Goal: Transaction & Acquisition: Purchase product/service

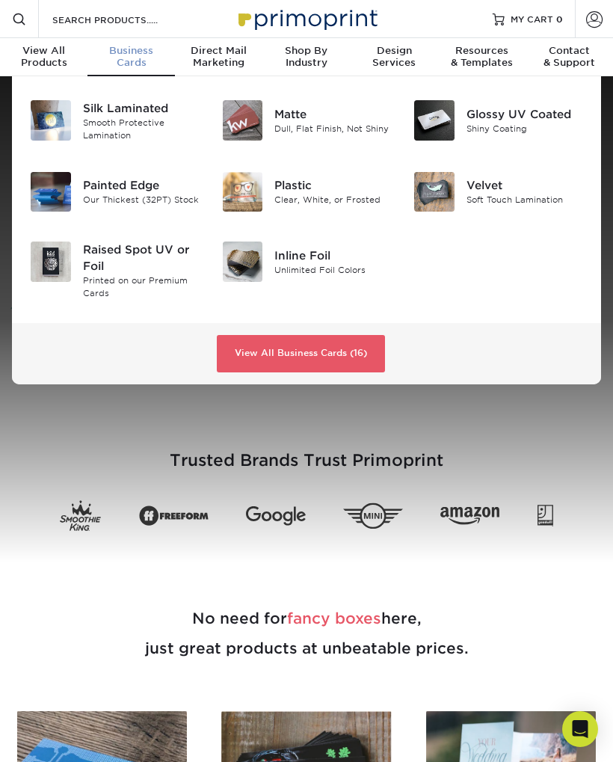
click at [115, 189] on div "Painted Edge" at bounding box center [141, 185] width 117 height 16
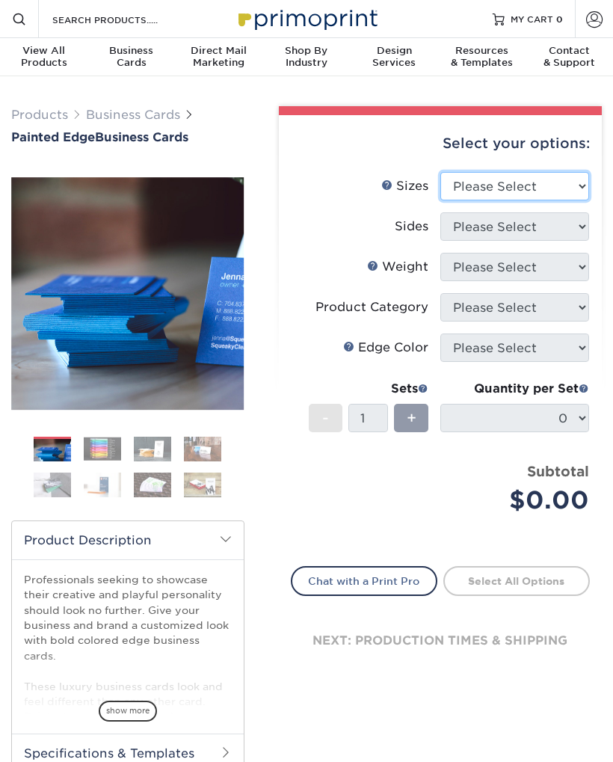
click at [581, 185] on select "Please Select 2" x 3.5" - Standard 2.125" x 3.375" - European 2.5" x 2.5" - Squ…" at bounding box center [514, 186] width 149 height 28
select select "2.00x3.50"
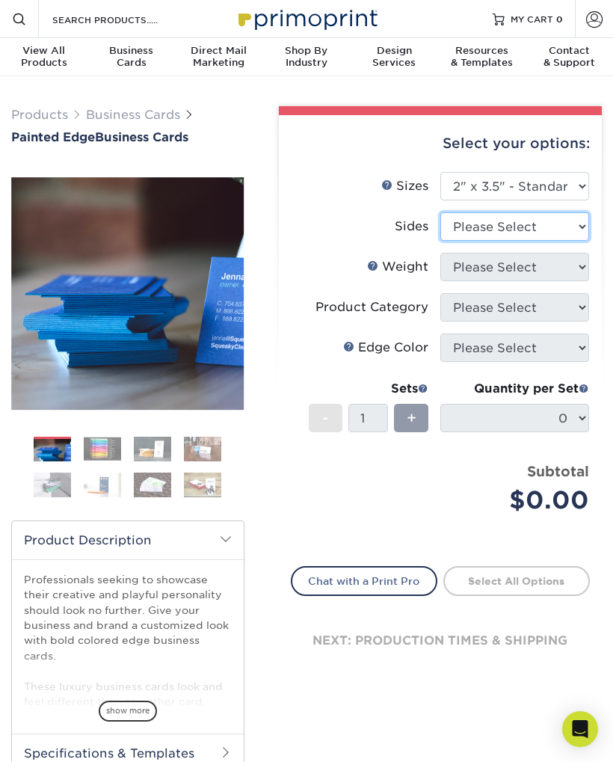
click at [575, 228] on select "Please Select Print Both Sides Print Front Only" at bounding box center [514, 226] width 149 height 28
select select "13abbda7-1d64-4f25-8bb2-c179b224825d"
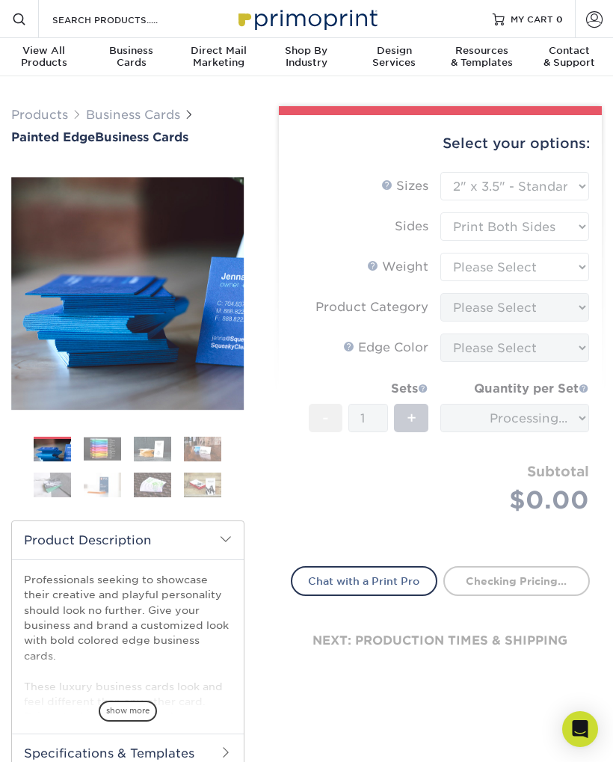
click at [577, 268] on form "Sizes Help Sizes Please Select 2" x 3.5" - Standard 2.125" x 3.375" - European …" at bounding box center [440, 360] width 299 height 376
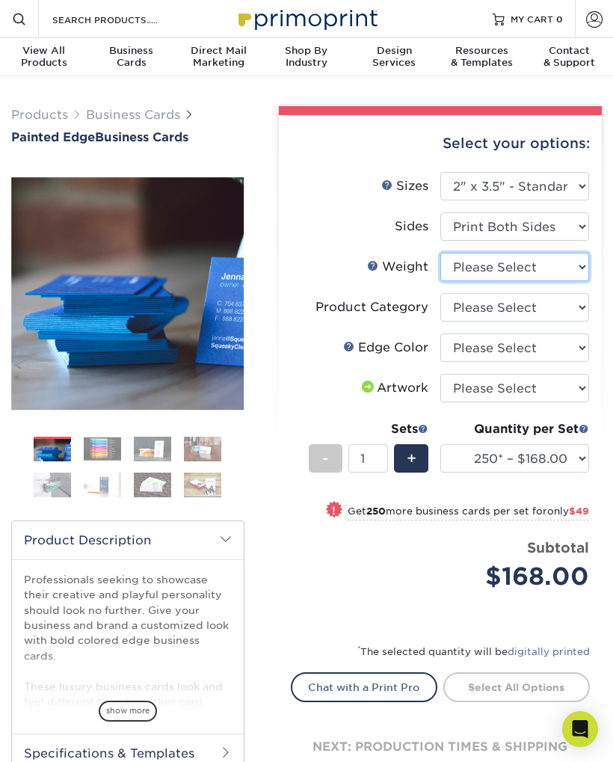
click at [575, 262] on select "Please Select 32PTUC" at bounding box center [514, 267] width 149 height 28
select select "32PTUC"
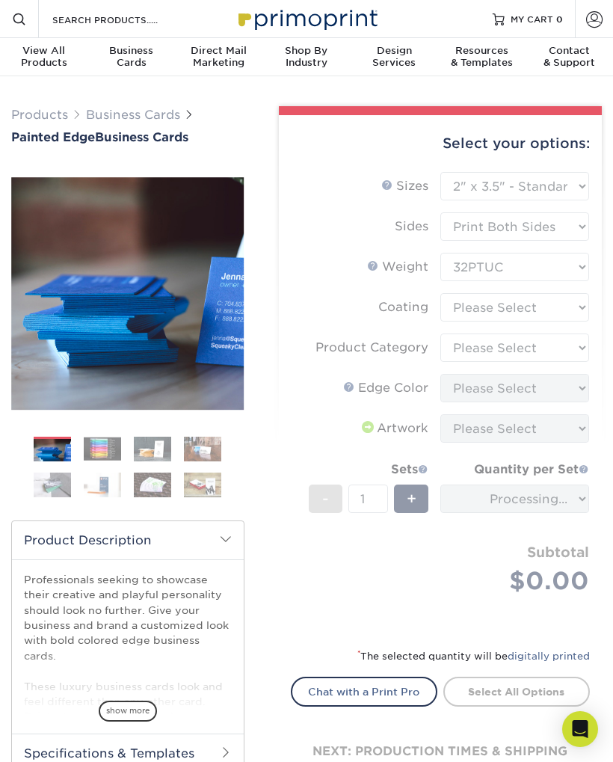
click at [574, 310] on form "Sizes Help Sizes Please Select 2" x 3.5" - Standard 2.125" x 3.375" - European …" at bounding box center [440, 400] width 299 height 457
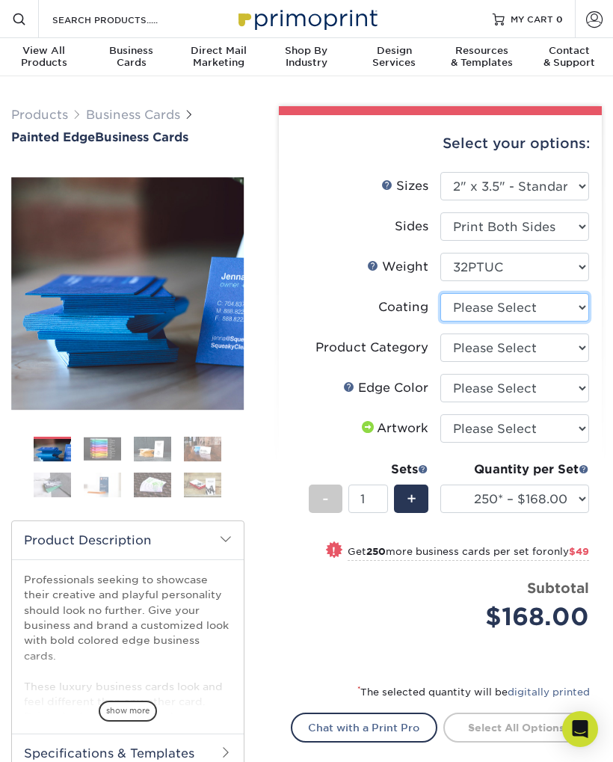
click at [571, 306] on select at bounding box center [514, 307] width 149 height 28
select select "3e7618de-abca-4bda-9f97-8b9129e913d8"
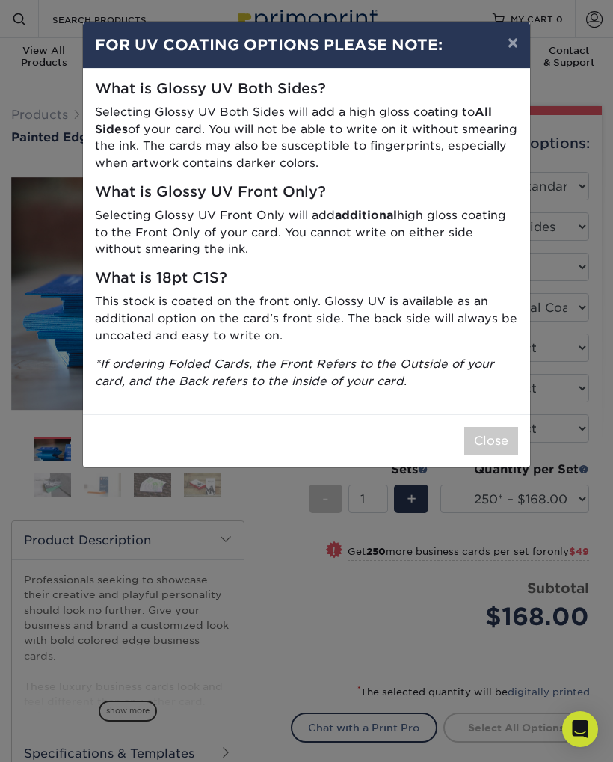
click at [505, 37] on button "×" at bounding box center [513, 43] width 34 height 42
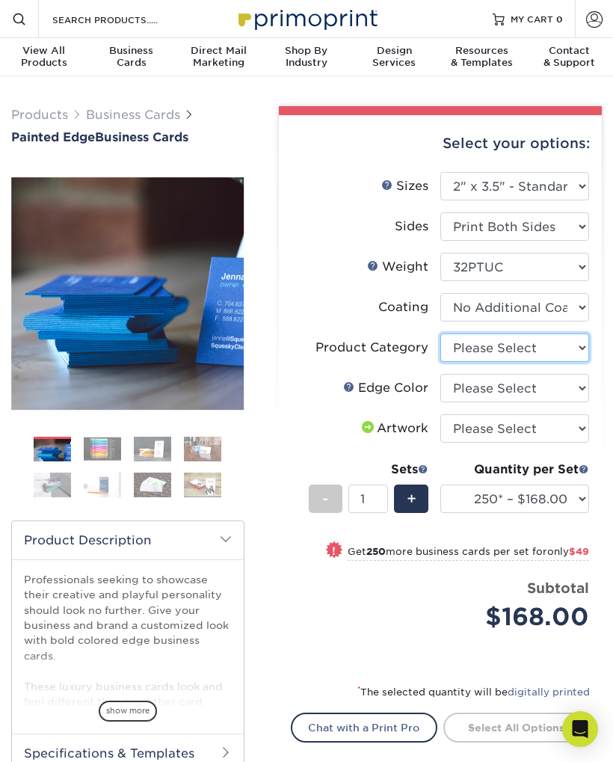
click at [572, 344] on select "Please Select Business Cards" at bounding box center [514, 347] width 149 height 28
select select "3b5148f1-0588-4f88-a218-97bcfdce65c1"
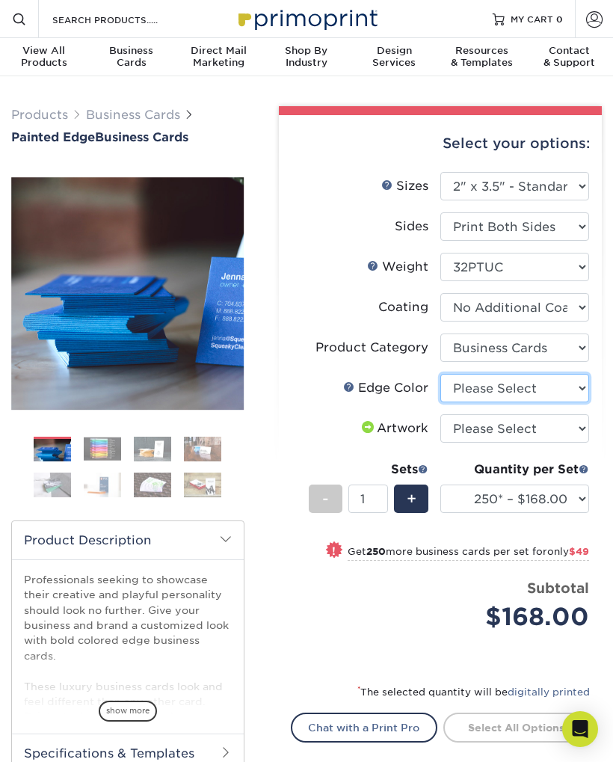
click at [578, 382] on select "Please Select Charcoal Black Brown Blue Pearlescent Blue Pearlescent Gold Pearl…" at bounding box center [514, 388] width 149 height 28
select select "e42633f1-b123-4179-bb8a-cf3a693d9207"
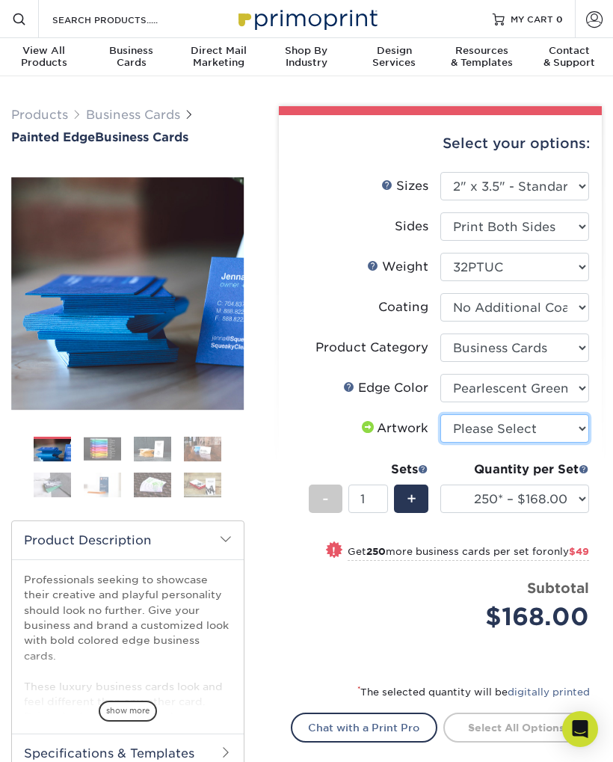
click at [573, 431] on select "Please Select I will upload files I need a design - $100" at bounding box center [514, 428] width 149 height 28
select select "upload"
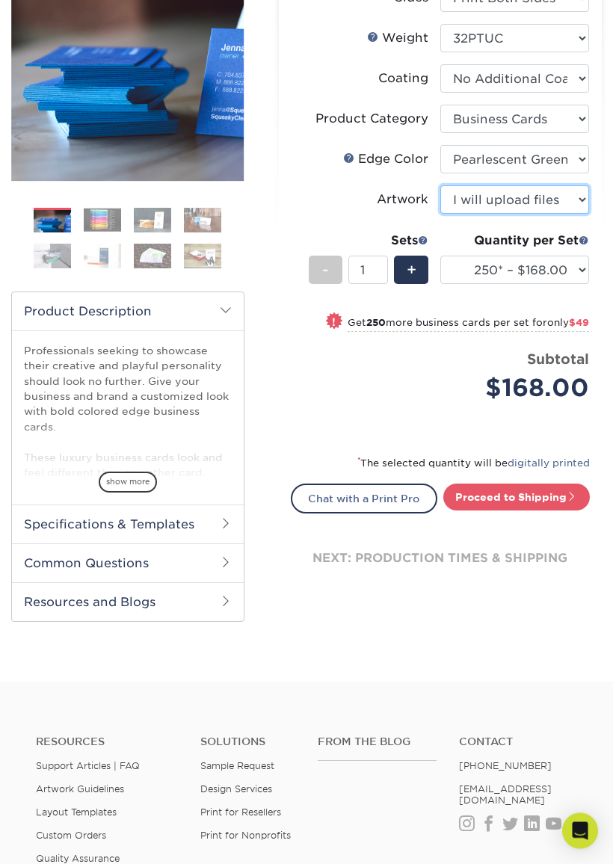
scroll to position [230, 0]
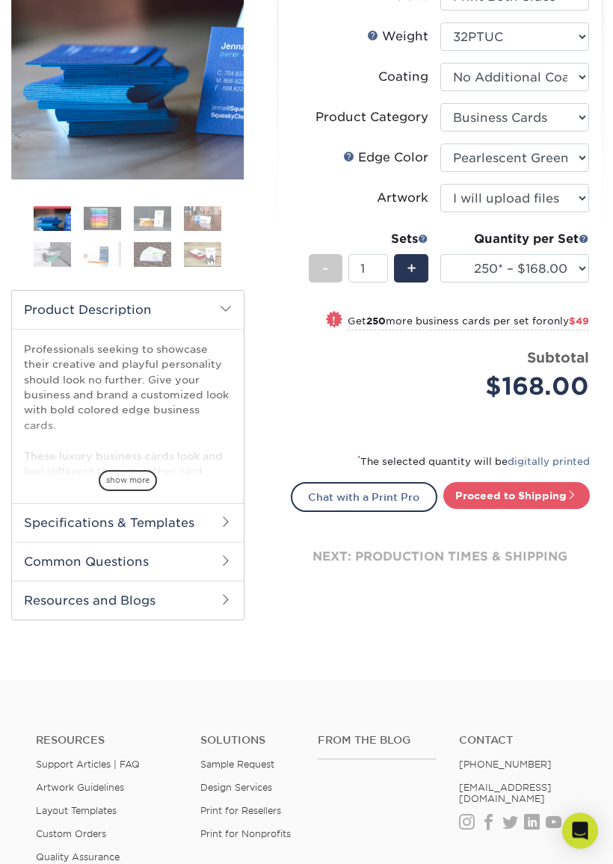
click at [534, 485] on link "Proceed to Shipping" at bounding box center [516, 496] width 147 height 27
type input "Set 1"
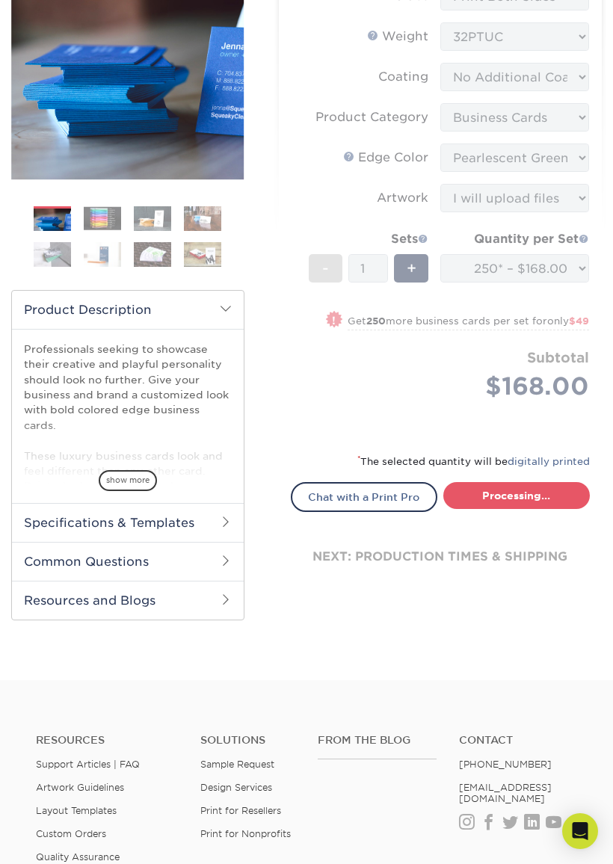
select select "b1d50ed3-fc81-464d-a1d8-d1915fbce704"
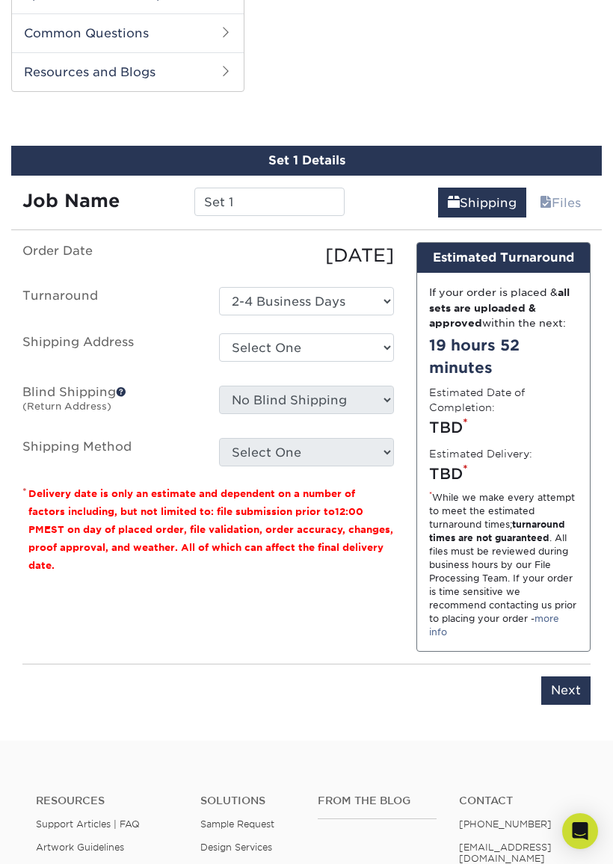
scroll to position [775, 0]
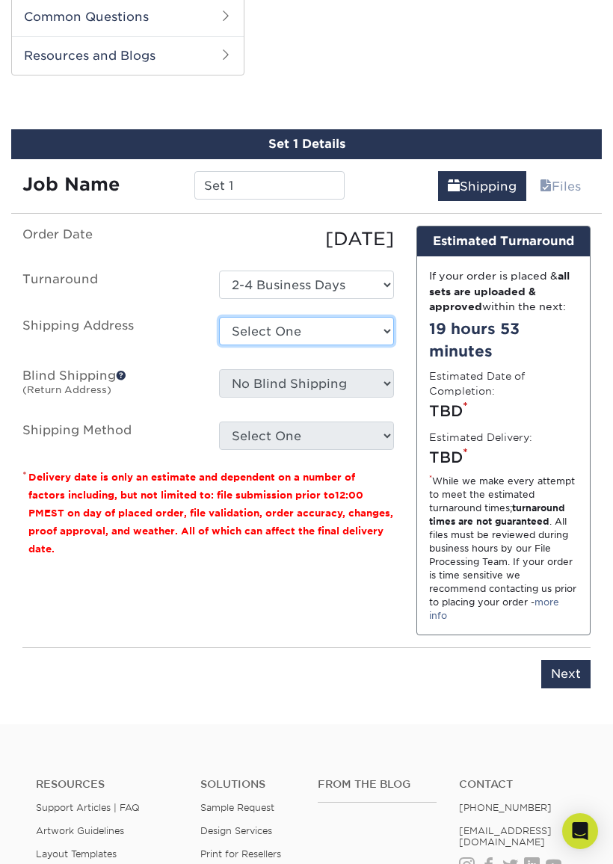
click at [378, 324] on select "Select One + Add New Address - Login" at bounding box center [306, 331] width 174 height 28
select select "newaddress"
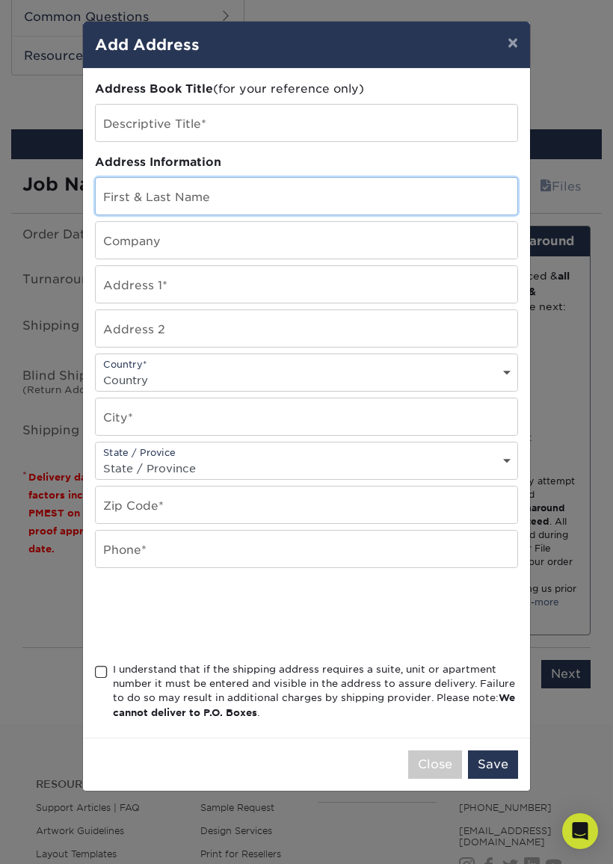
click at [194, 191] on input "text" at bounding box center [307, 196] width 422 height 37
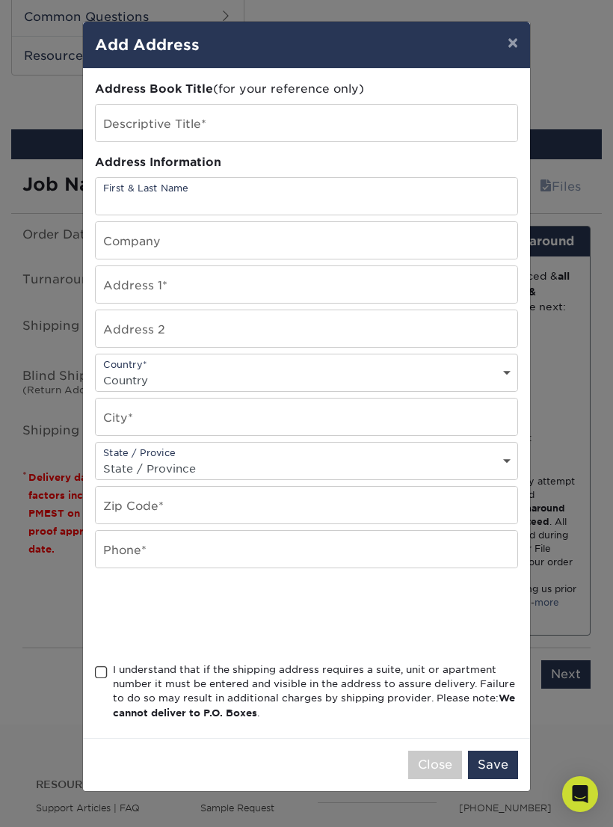
type input "Charles Smith"
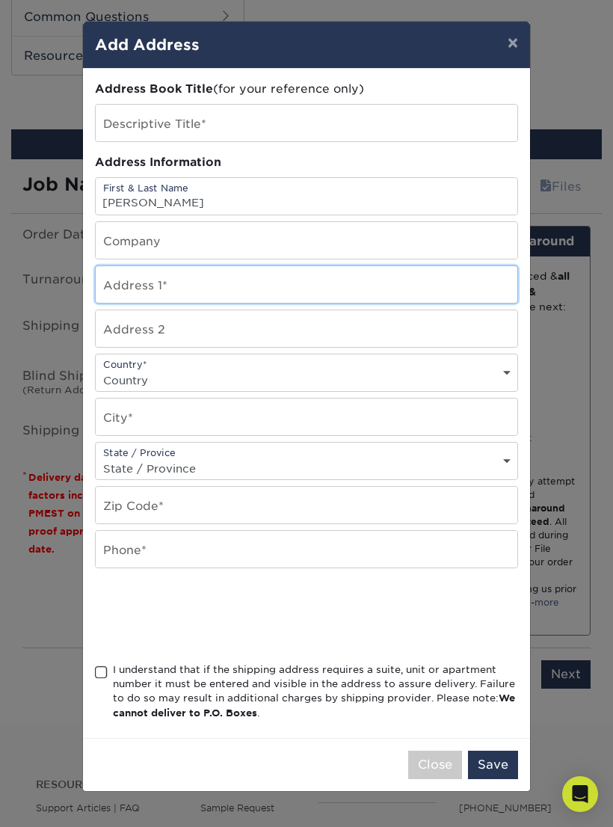
type input "5020 Greenbriar trail"
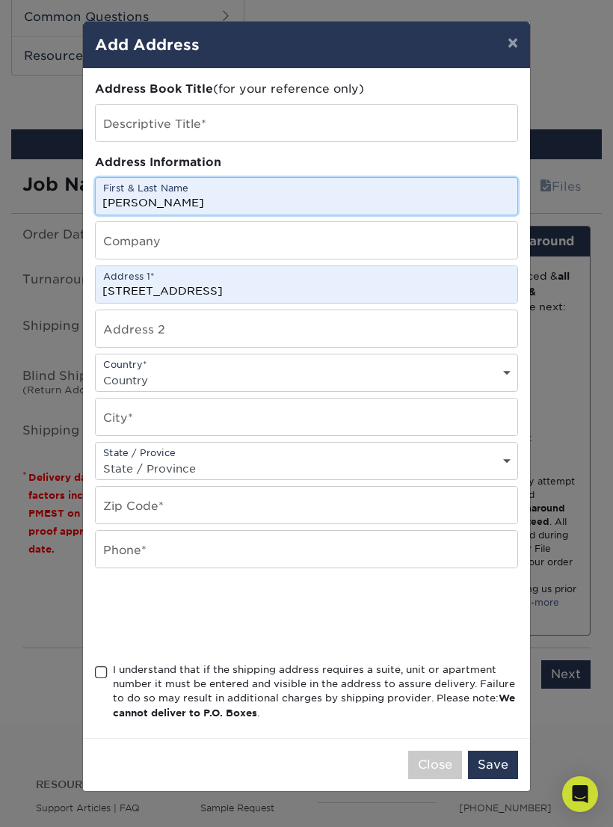
select select "US"
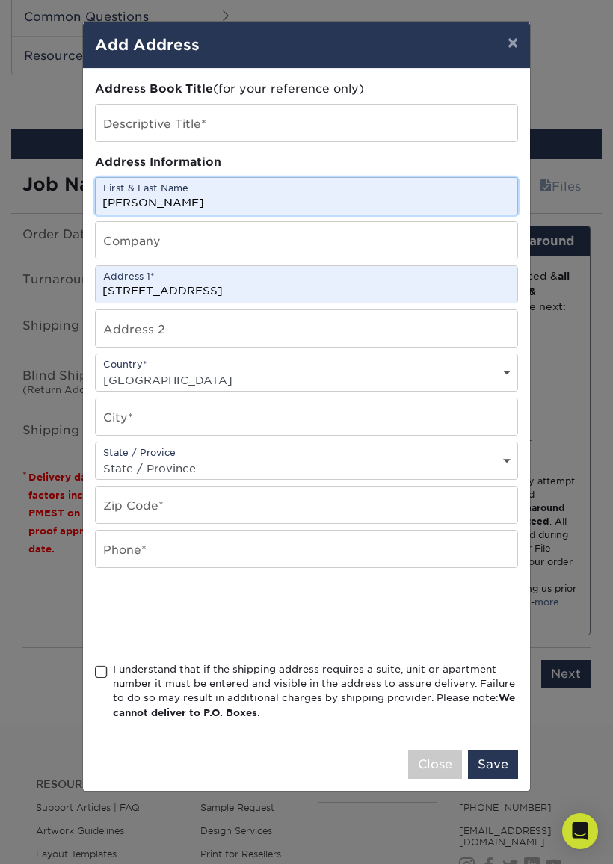
type input "[GEOGRAPHIC_DATA][PERSON_NAME]"
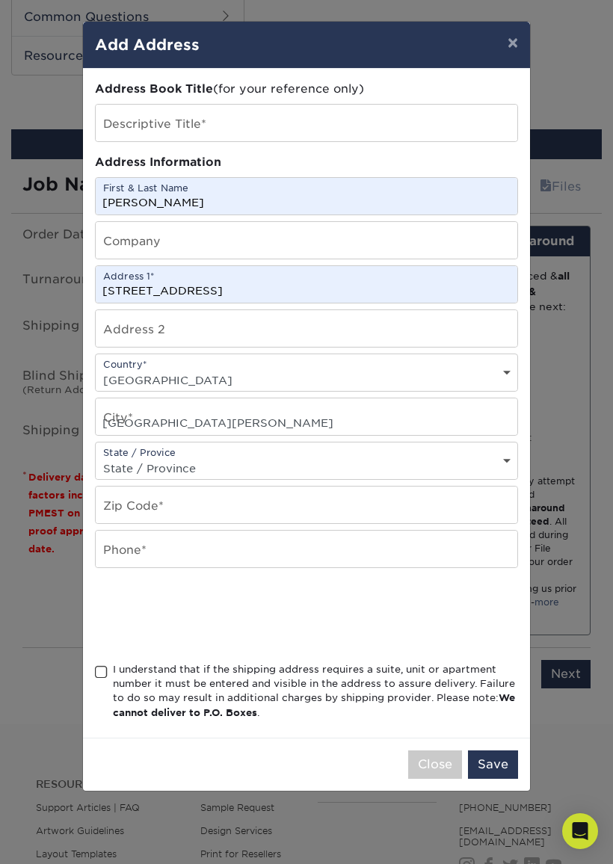
select select "FL"
type input "32757"
type input "8654408876"
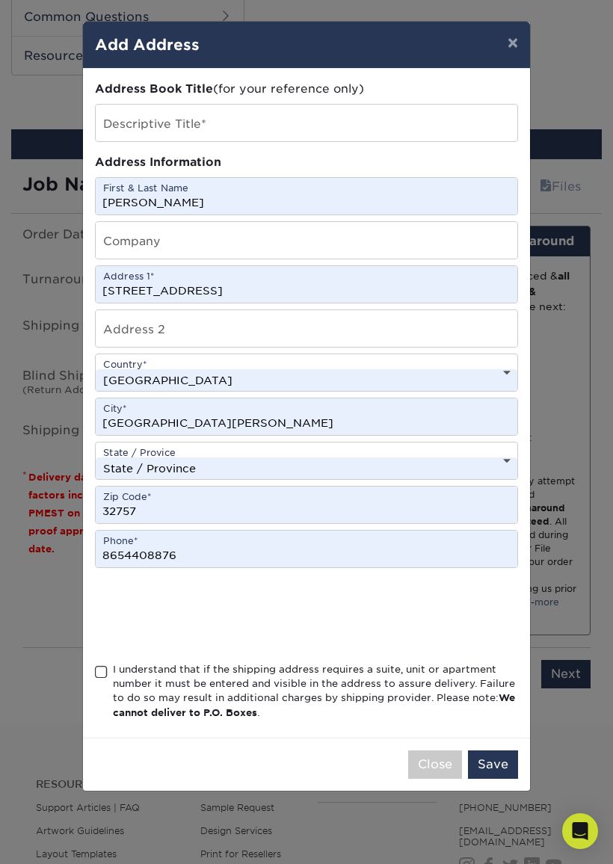
click at [96, 680] on span at bounding box center [101, 672] width 13 height 14
click at [0, 0] on input "I understand that if the shipping address requires a suite, unit or apartment n…" at bounding box center [0, 0] width 0 height 0
click at [510, 761] on button "Save" at bounding box center [493, 765] width 50 height 28
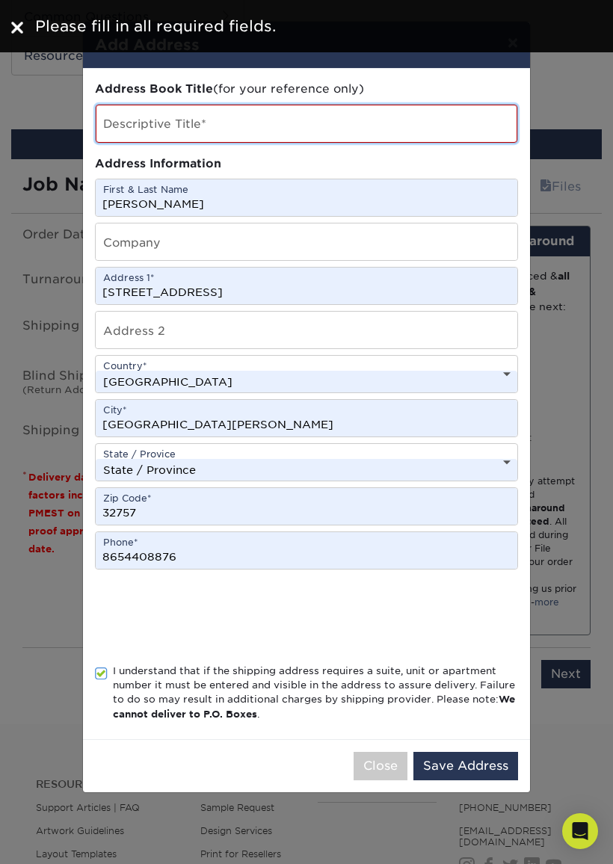
click at [158, 131] on input "text" at bounding box center [307, 124] width 422 height 38
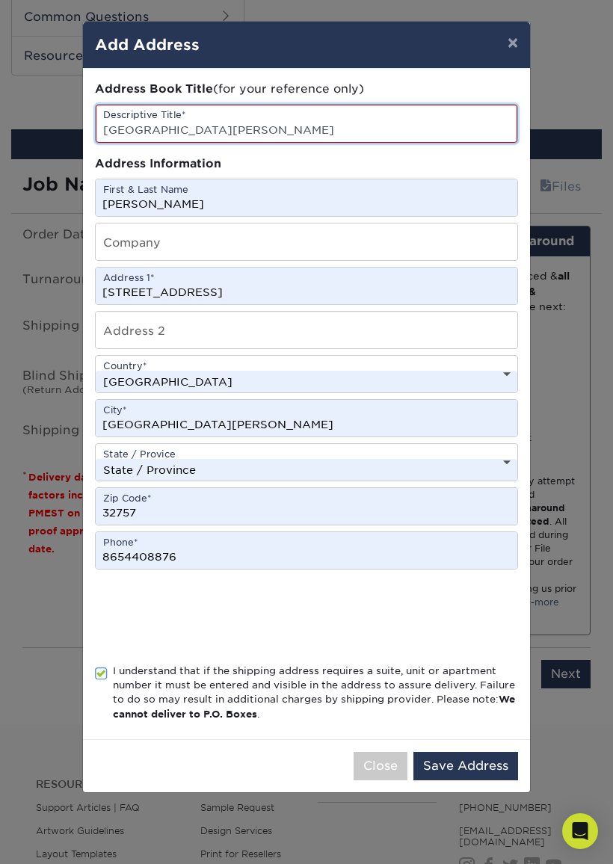
type input "[GEOGRAPHIC_DATA][PERSON_NAME]"
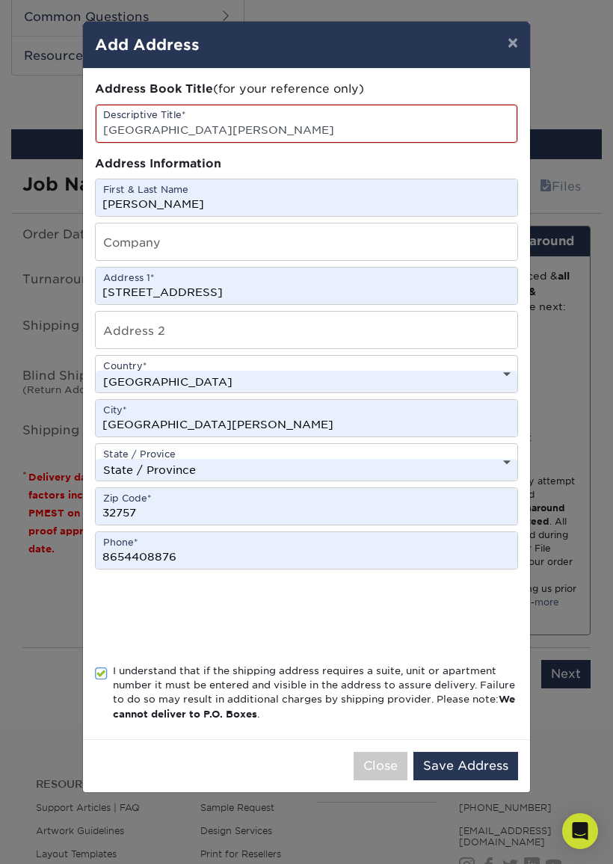
click at [469, 761] on button "Save Address" at bounding box center [465, 766] width 105 height 28
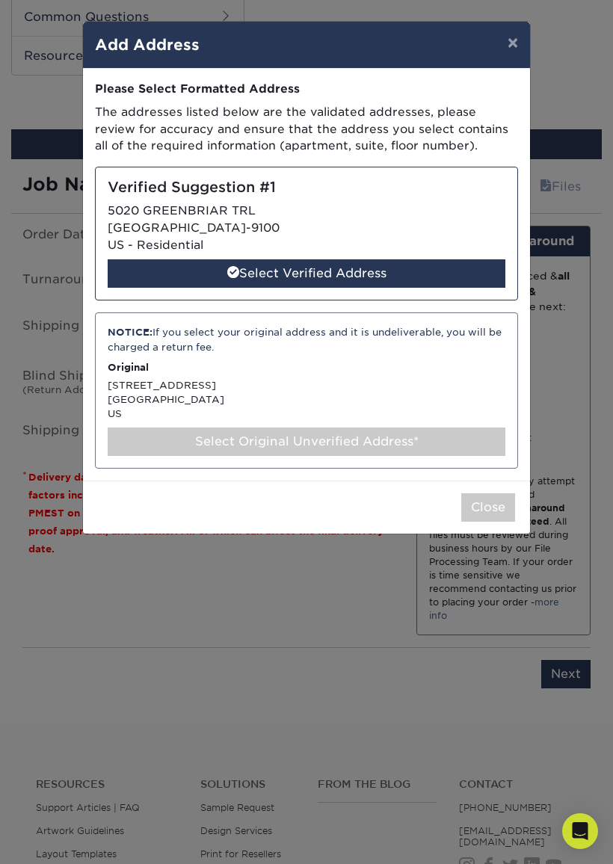
click at [269, 261] on div "Select Verified Address" at bounding box center [307, 273] width 398 height 28
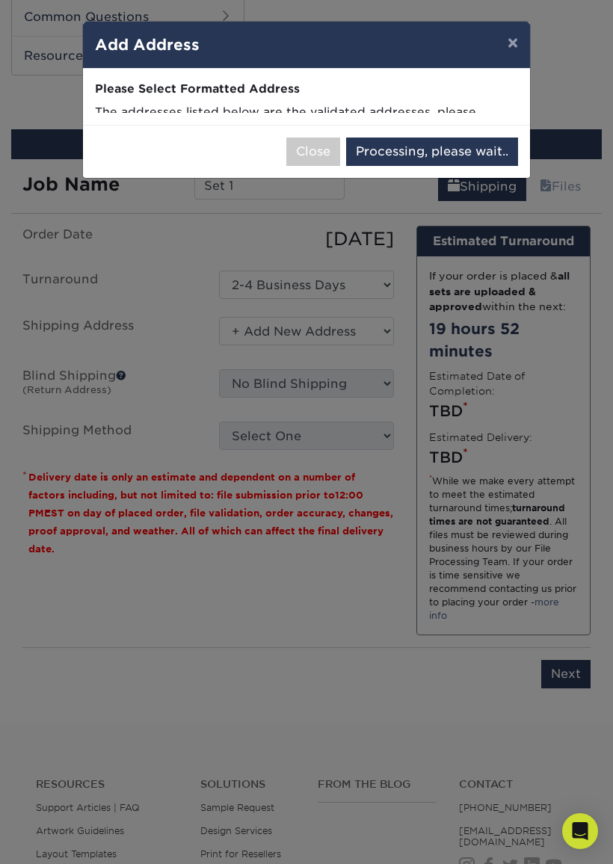
select select "285659"
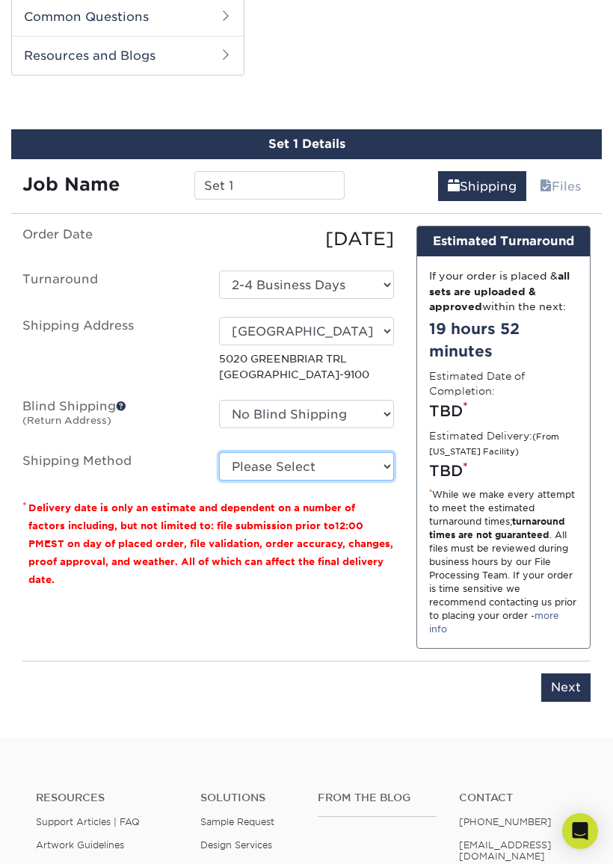
click at [384, 464] on select "Please Select Ground Shipping (+$7.84) 3 Day Shipping Service (+$24.92) 2 Day A…" at bounding box center [306, 466] width 174 height 28
click at [374, 463] on select "Please Select Ground Shipping (+$7.84) 3 Day Shipping Service (+$24.92) 2 Day A…" at bounding box center [306, 466] width 174 height 28
click at [375, 462] on select "Please Select Ground Shipping (+$7.84) 3 Day Shipping Service (+$24.92) 2 Day A…" at bounding box center [306, 466] width 174 height 28
select select "03"
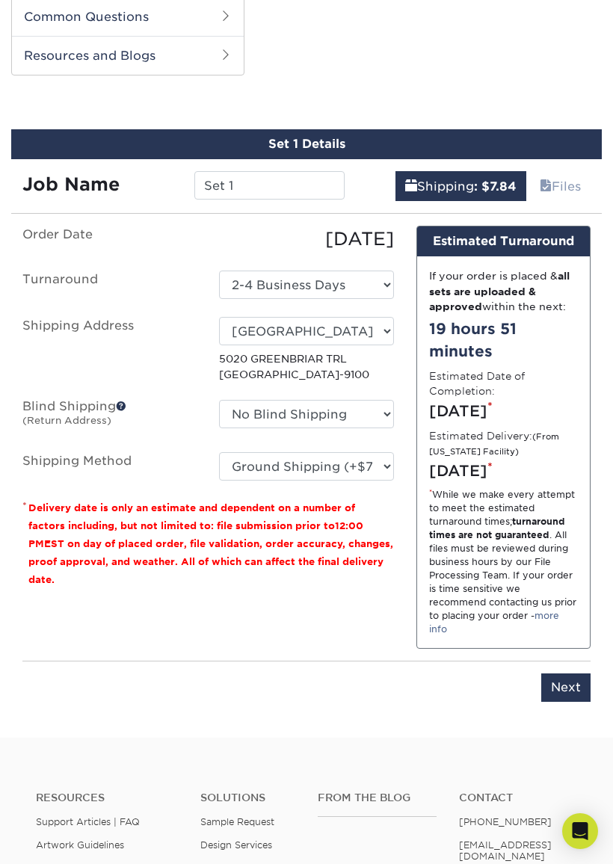
click at [569, 700] on input "Next" at bounding box center [565, 688] width 49 height 28
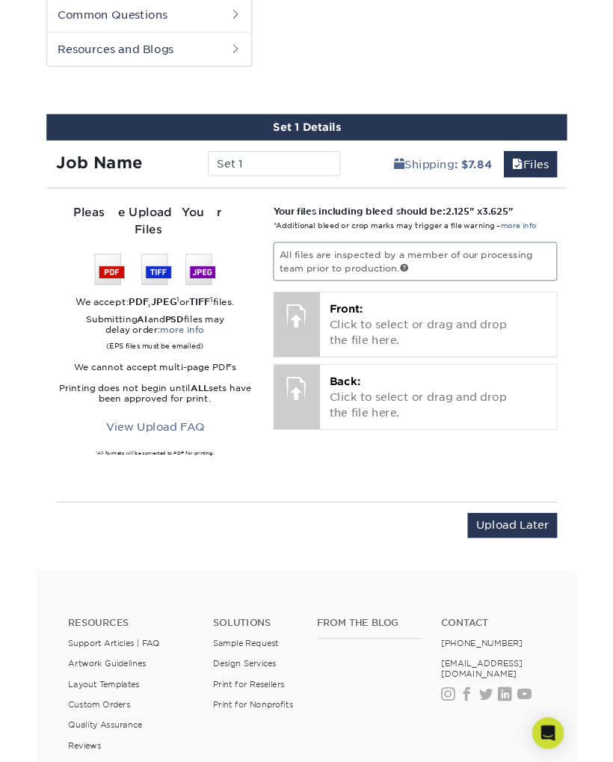
scroll to position [817, 0]
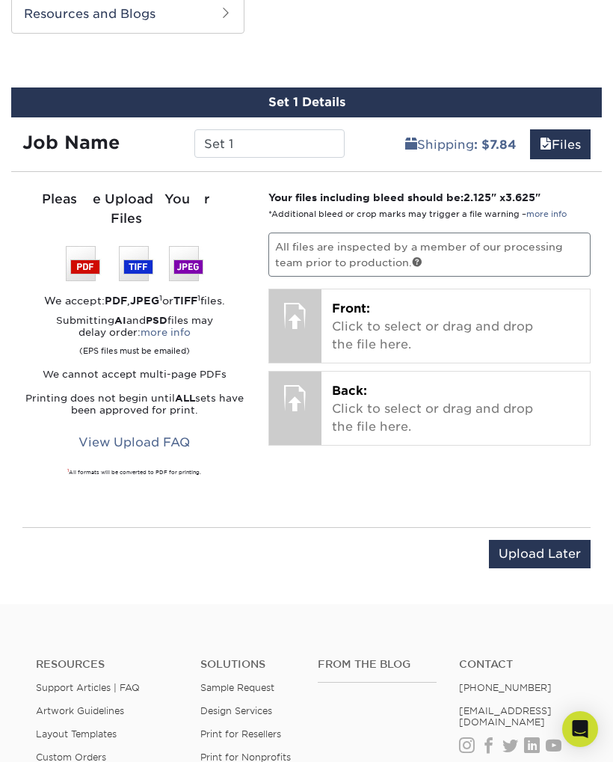
click at [375, 315] on p "Front: Click to select or drag and drop the file here." at bounding box center [455, 327] width 247 height 54
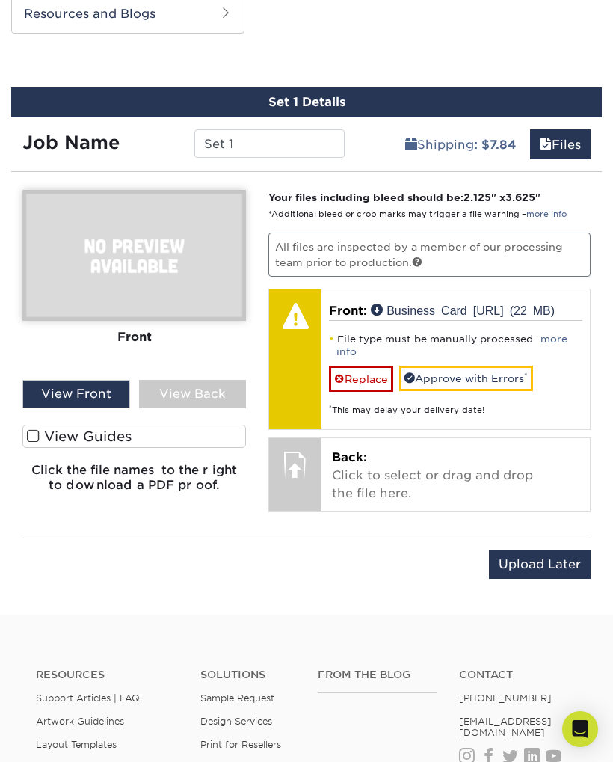
click at [347, 373] on link "Replace" at bounding box center [361, 379] width 64 height 26
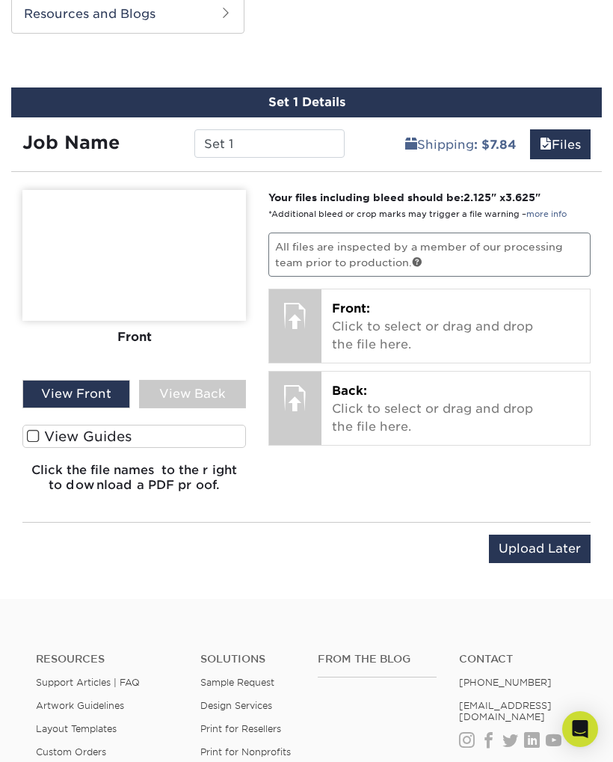
click at [392, 315] on p "Front: Click to select or drag and drop the file here." at bounding box center [455, 327] width 247 height 54
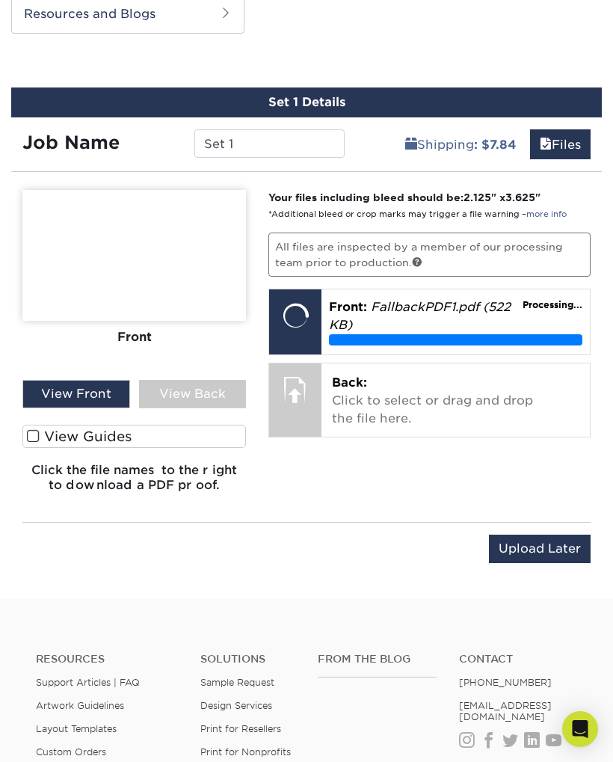
click at [365, 399] on p "Back: Click to select or drag and drop the file here." at bounding box center [455, 401] width 247 height 54
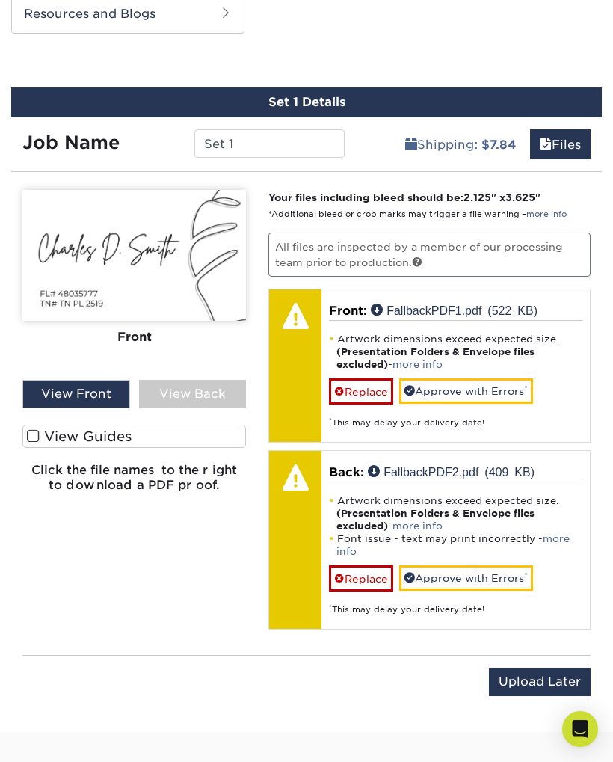
click at [195, 380] on div "View Back" at bounding box center [193, 394] width 108 height 28
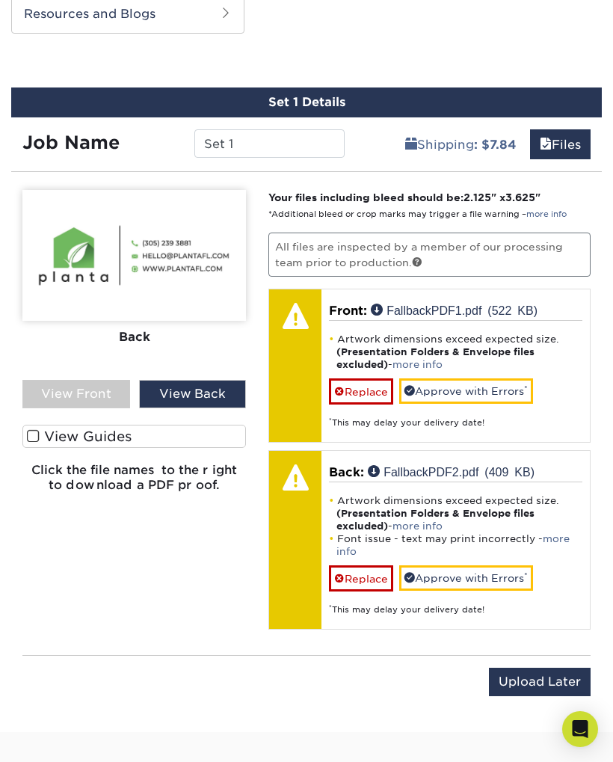
click at [460, 378] on link "Approve with Errors *" at bounding box center [466, 390] width 134 height 25
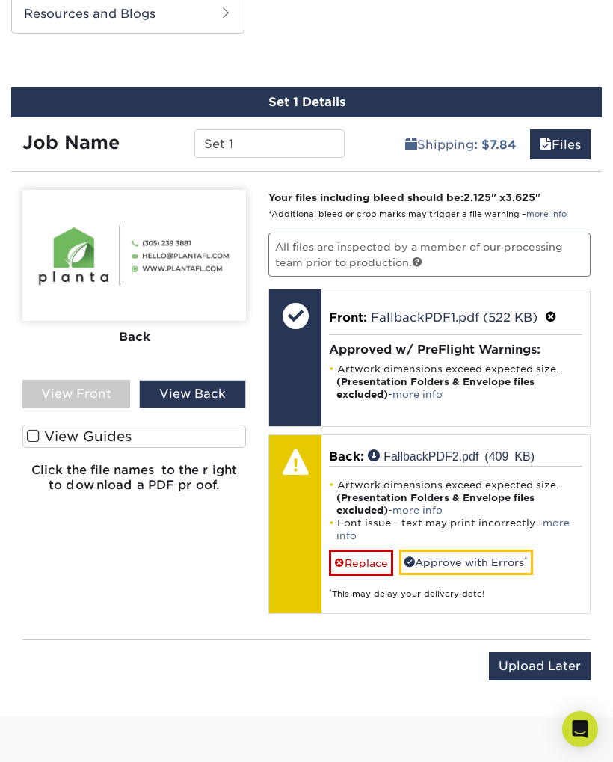
click at [475, 554] on link "Approve with Errors *" at bounding box center [466, 562] width 134 height 25
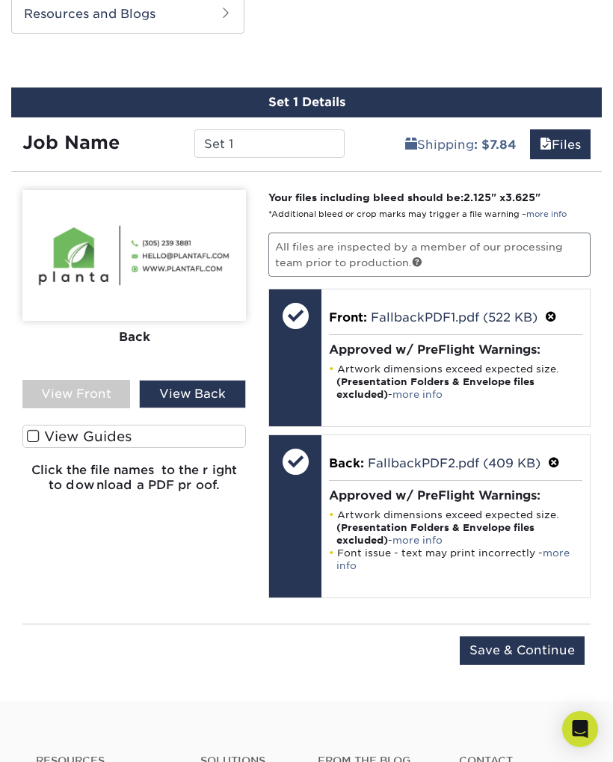
click at [524, 639] on input "Save & Continue" at bounding box center [522, 650] width 125 height 28
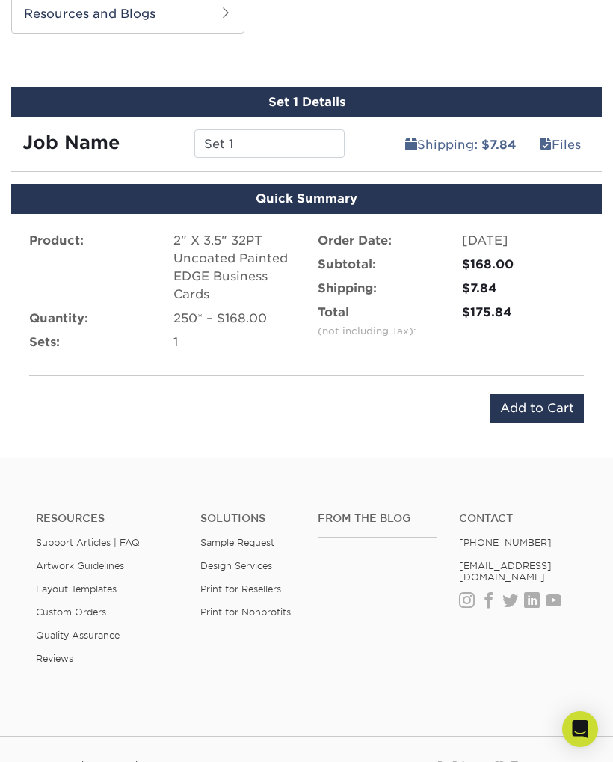
click at [549, 397] on input "Add to Cart" at bounding box center [537, 408] width 93 height 28
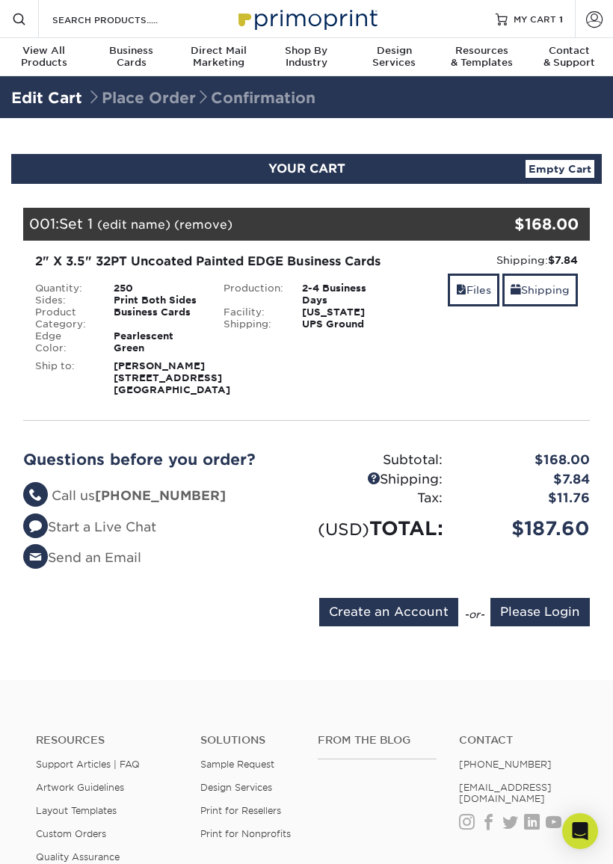
click at [7, 761] on div "Resources Support Articles | FAQ Artwork Guidelines Layout Templates Custom Ord…" at bounding box center [306, 821] width 613 height 247
click at [391, 627] on input "Create an Account" at bounding box center [388, 612] width 139 height 28
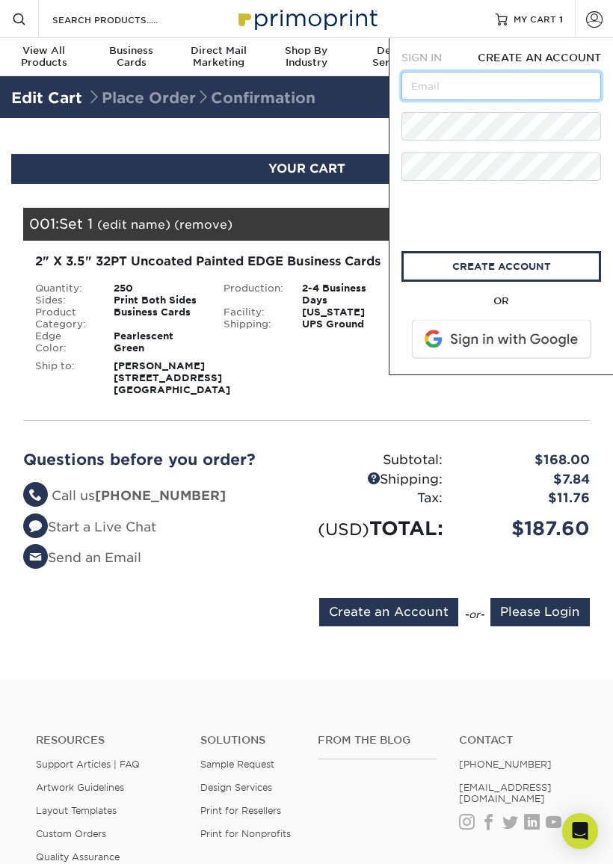
click at [430, 72] on input "text" at bounding box center [502, 86] width 200 height 28
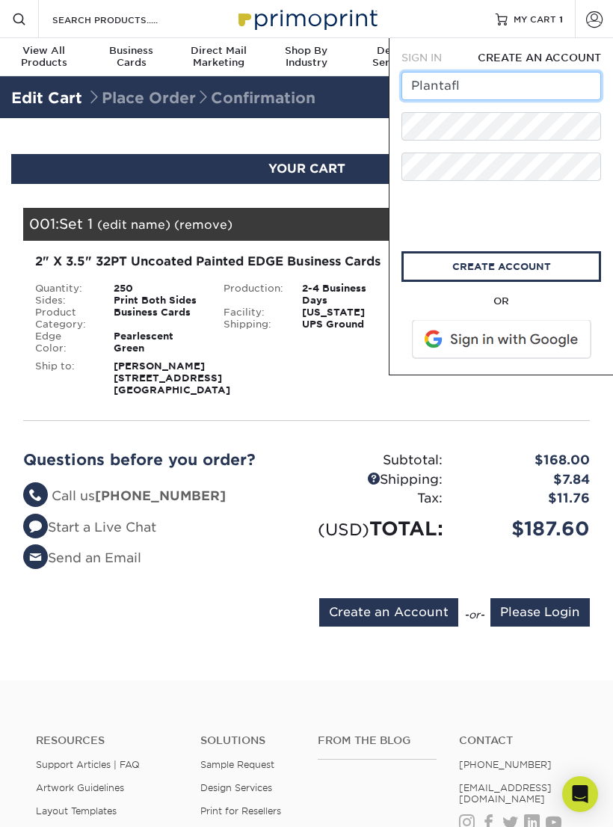
click at [411, 82] on input "Plantafl" at bounding box center [502, 86] width 200 height 28
type input "H"
type input "Hello@plantafl.com"
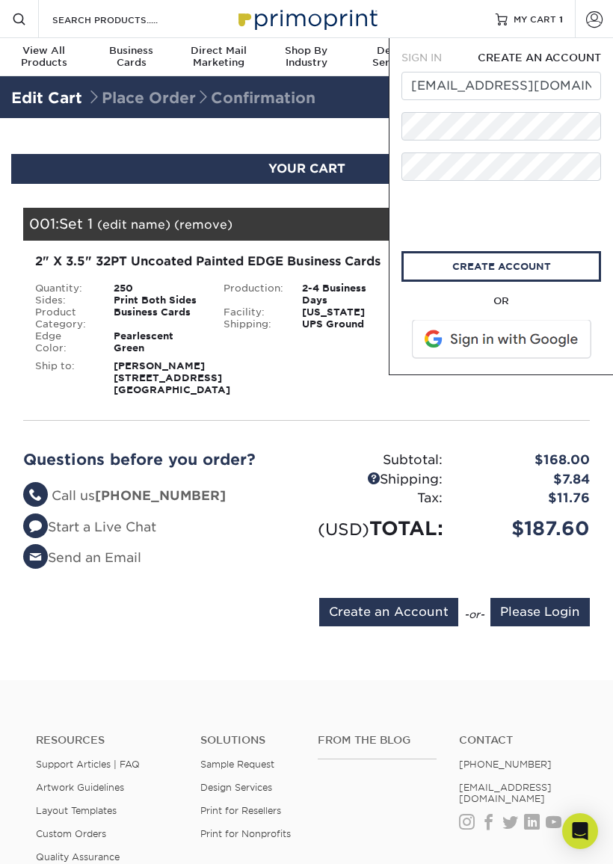
click at [495, 266] on link "create account" at bounding box center [502, 266] width 200 height 31
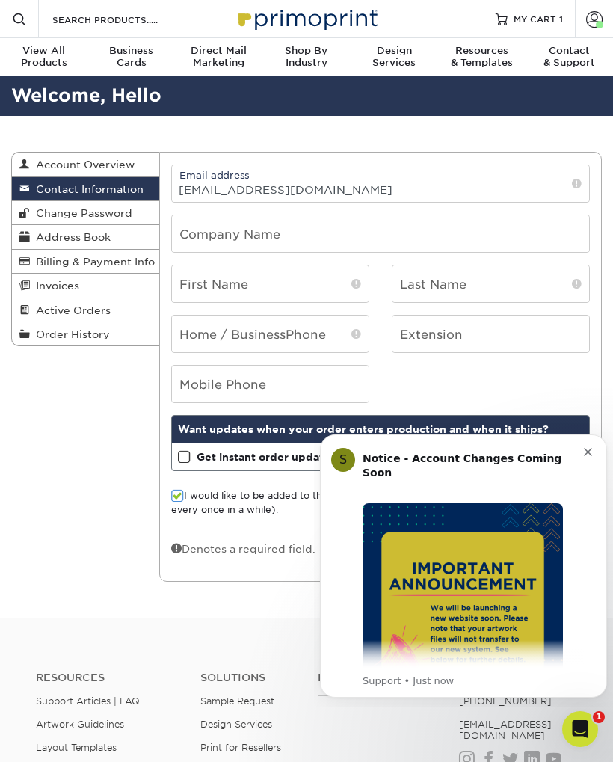
click at [589, 449] on icon "Dismiss notification" at bounding box center [588, 452] width 8 height 8
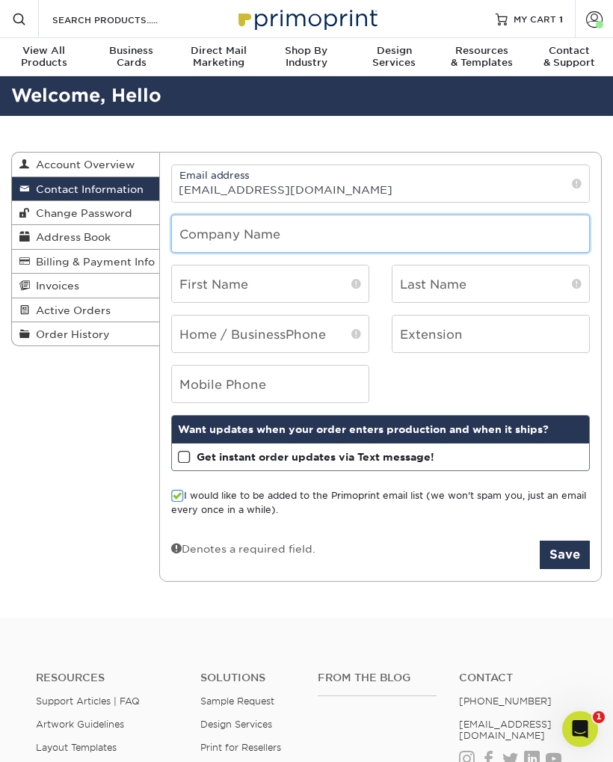
click at [231, 230] on input "text" at bounding box center [381, 233] width 418 height 37
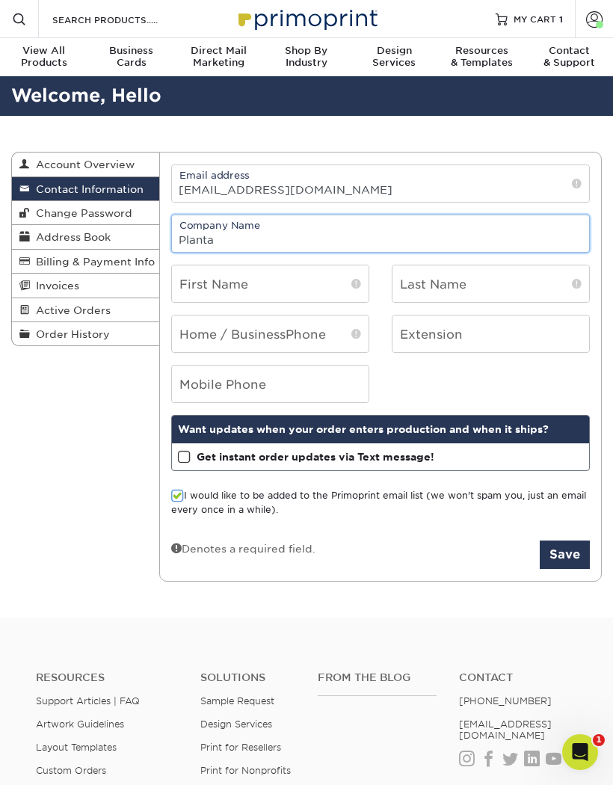
type input "Planta"
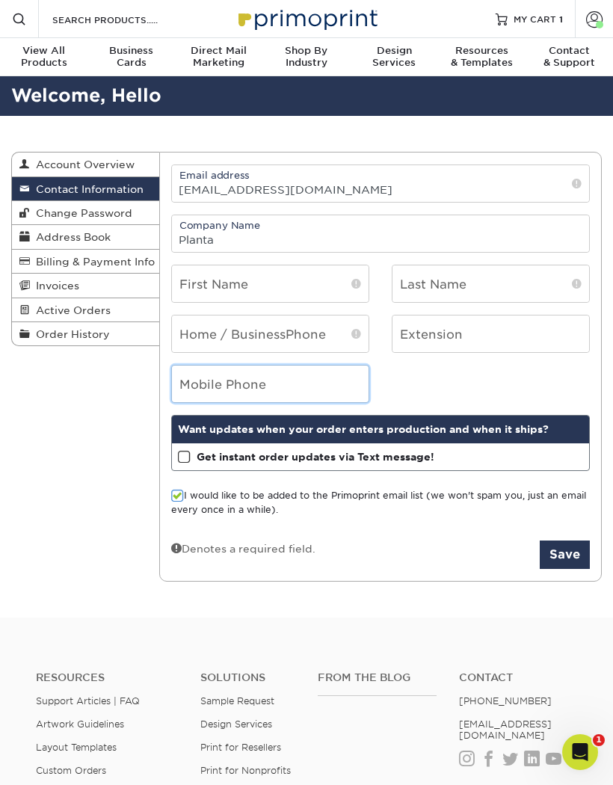
click at [236, 385] on input "tel" at bounding box center [270, 384] width 197 height 37
type input "8654408876"
click at [188, 460] on span at bounding box center [184, 457] width 13 height 14
click at [0, 0] on input "Get instant order updates via Text message!" at bounding box center [0, 0] width 0 height 0
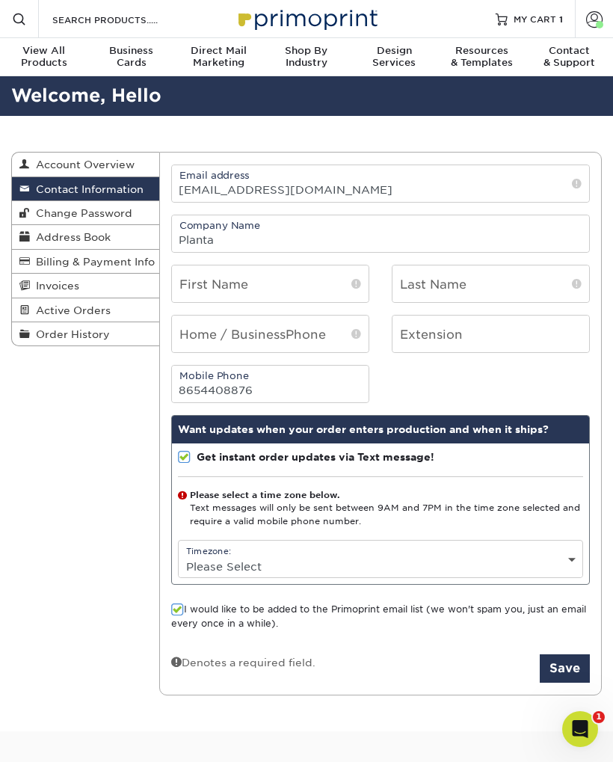
click at [579, 562] on select "Please Select (GMT -12:00) Eniwetok, Kwajalein (GMT -11:00) Midway Island, Samo…" at bounding box center [381, 567] width 405 height 22
select select "-5.0"
click at [177, 615] on span at bounding box center [177, 610] width 13 height 14
click at [0, 0] on input "I would like to be added to the Primoprint email list (we won't spam you, just …" at bounding box center [0, 0] width 0 height 0
click at [564, 670] on button "Save" at bounding box center [565, 668] width 50 height 28
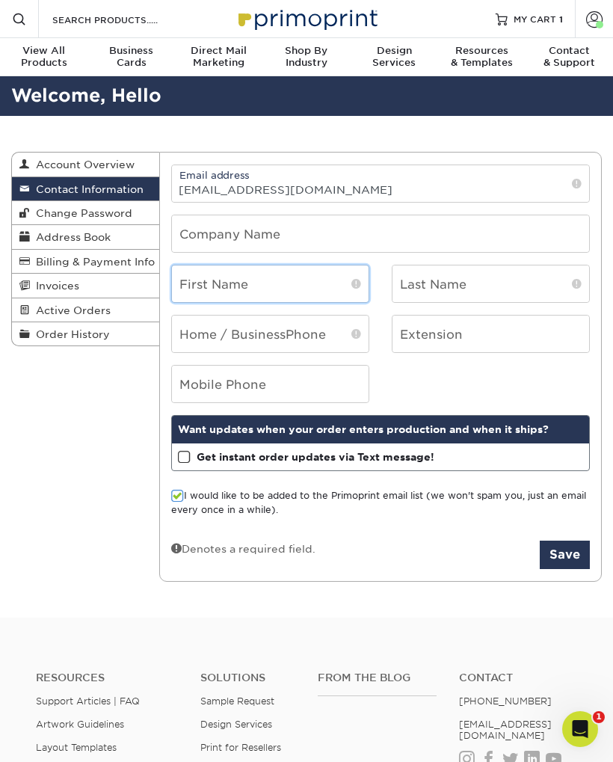
click at [269, 285] on input "text" at bounding box center [270, 283] width 197 height 37
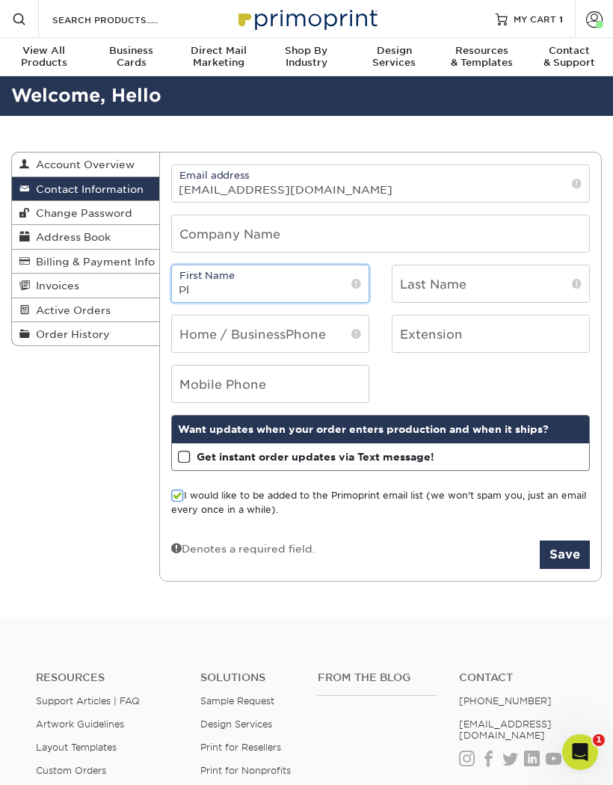
type input "P"
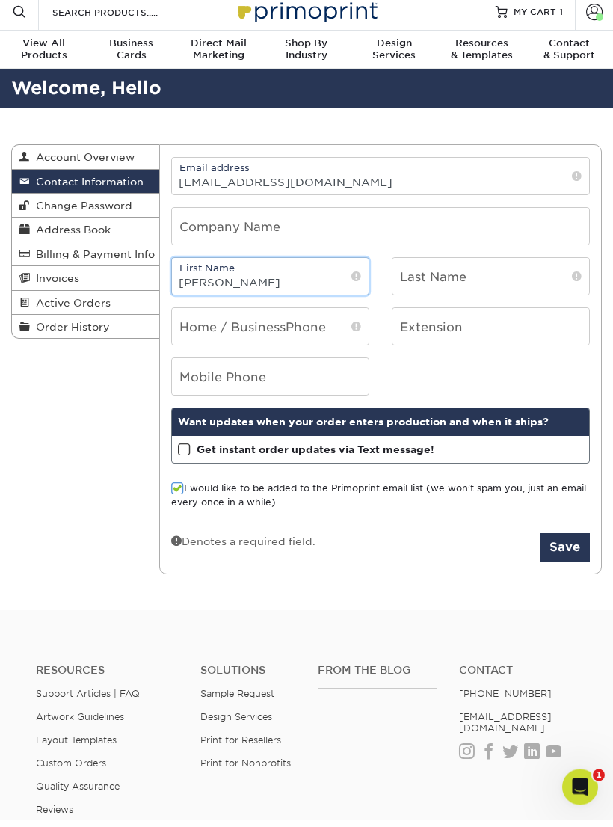
type input "[PERSON_NAME]"
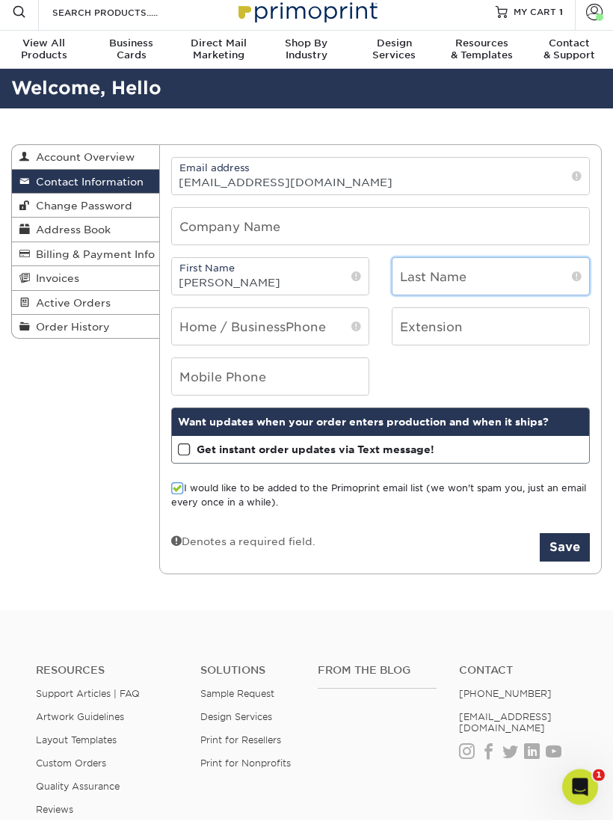
click at [451, 272] on input "text" at bounding box center [491, 283] width 197 height 37
type input "[PERSON_NAME]"
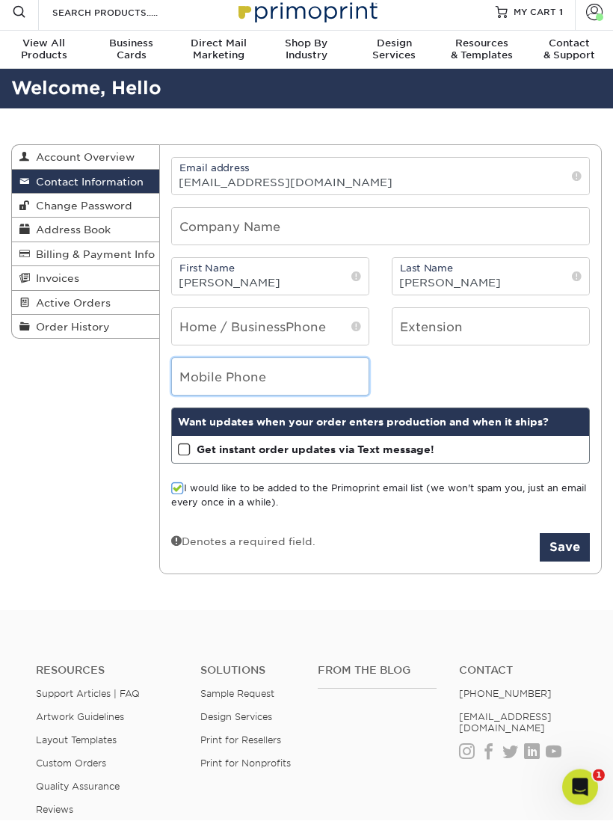
click at [254, 384] on input "tel" at bounding box center [270, 384] width 197 height 37
type input "8654408876"
click at [182, 494] on span at bounding box center [177, 496] width 13 height 14
click at [0, 0] on input "I would like to be added to the Primoprint email list (we won't spam you, just …" at bounding box center [0, 0] width 0 height 0
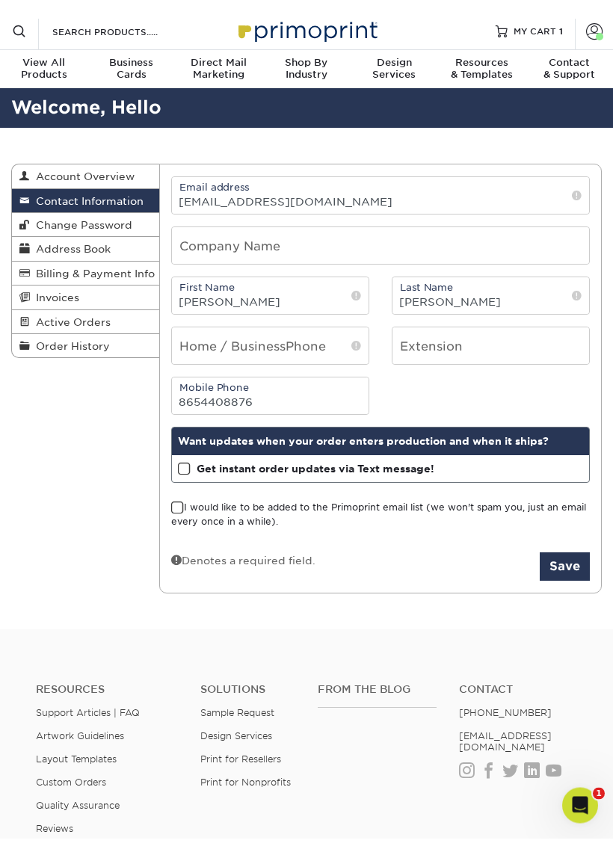
scroll to position [7, 0]
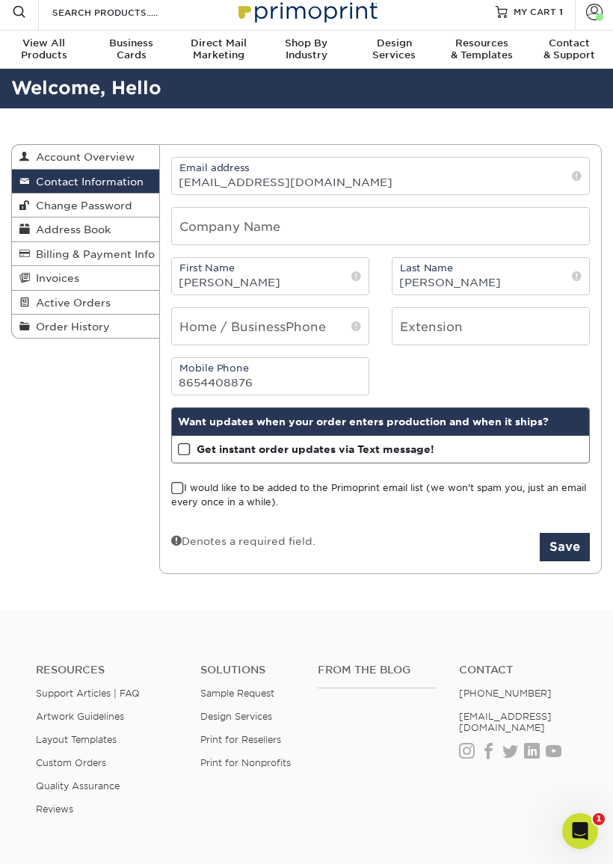
click at [565, 557] on button "Save" at bounding box center [565, 547] width 50 height 28
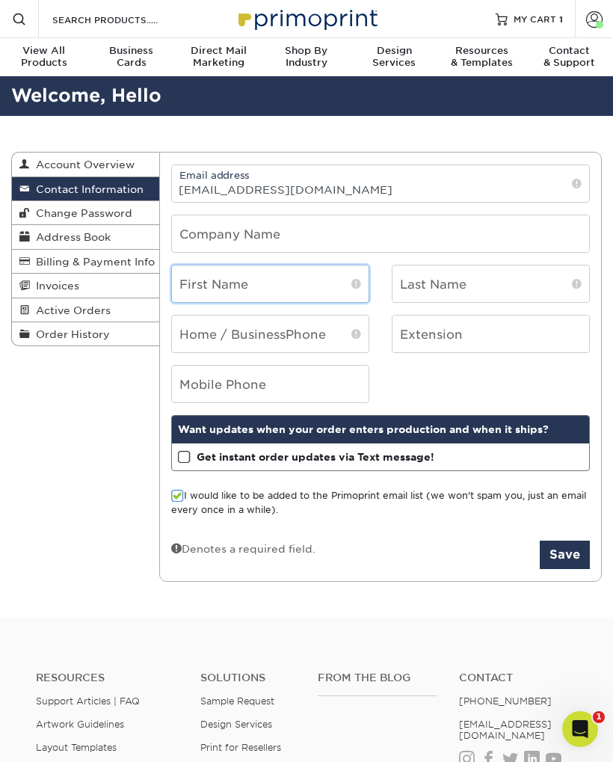
click at [226, 289] on input "text" at bounding box center [270, 283] width 197 height 37
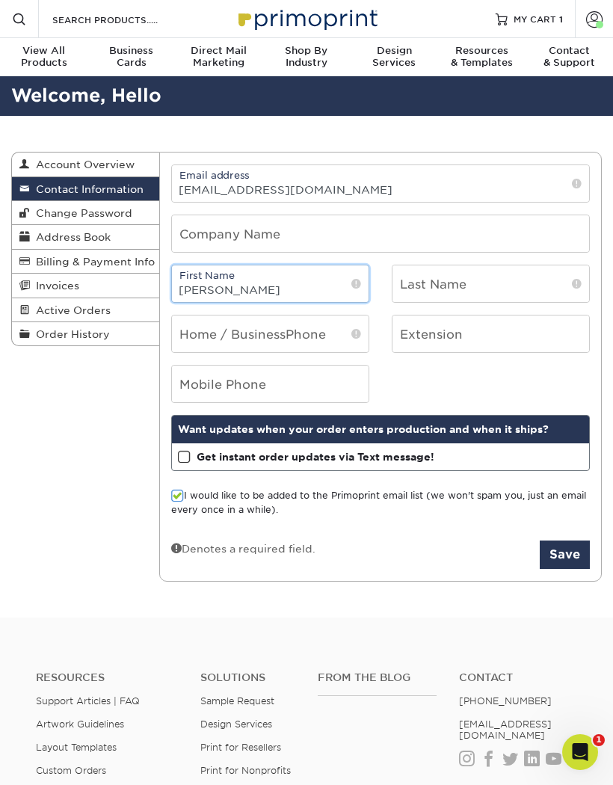
type input "[PERSON_NAME]"
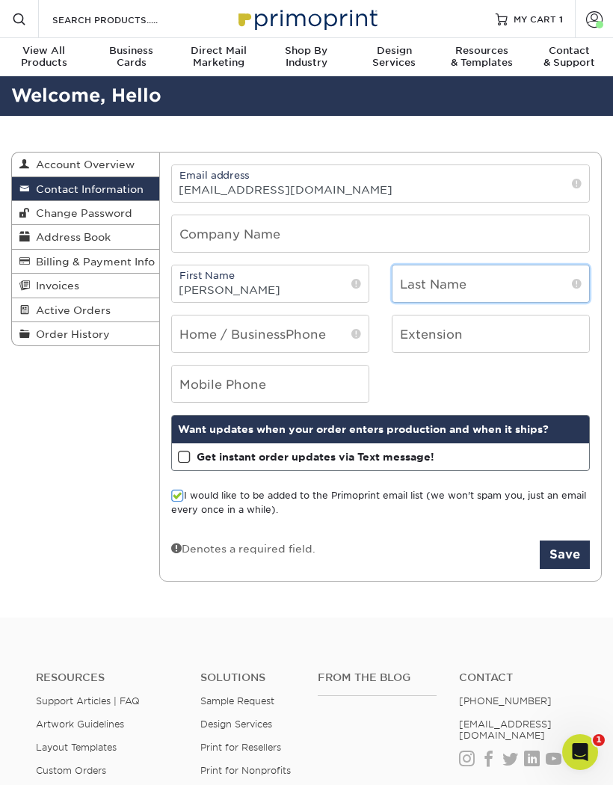
click at [464, 286] on input "text" at bounding box center [491, 283] width 197 height 37
type input "Smith"
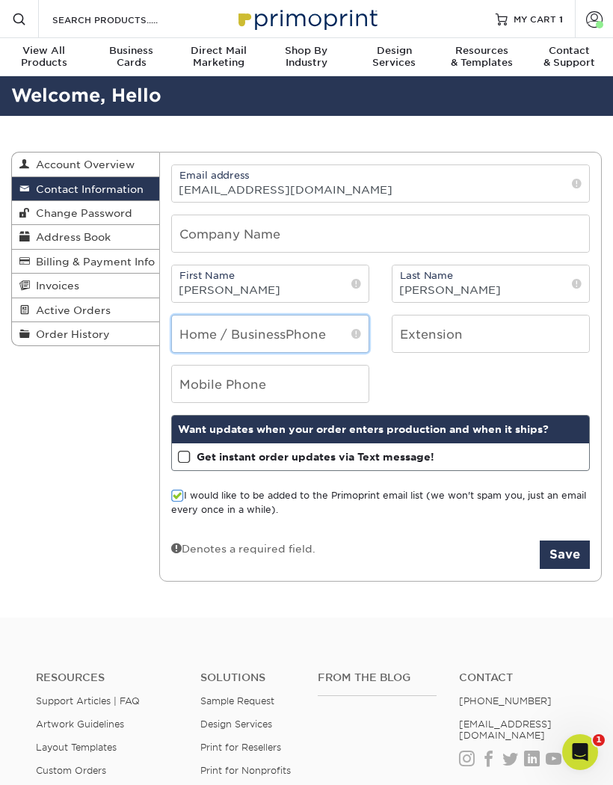
click at [279, 330] on input "tel" at bounding box center [270, 334] width 197 height 37
type input "8654408876"
click at [182, 495] on span at bounding box center [177, 496] width 13 height 14
click at [0, 0] on input "I would like to be added to the Primoprint email list (we won't spam you, just …" at bounding box center [0, 0] width 0 height 0
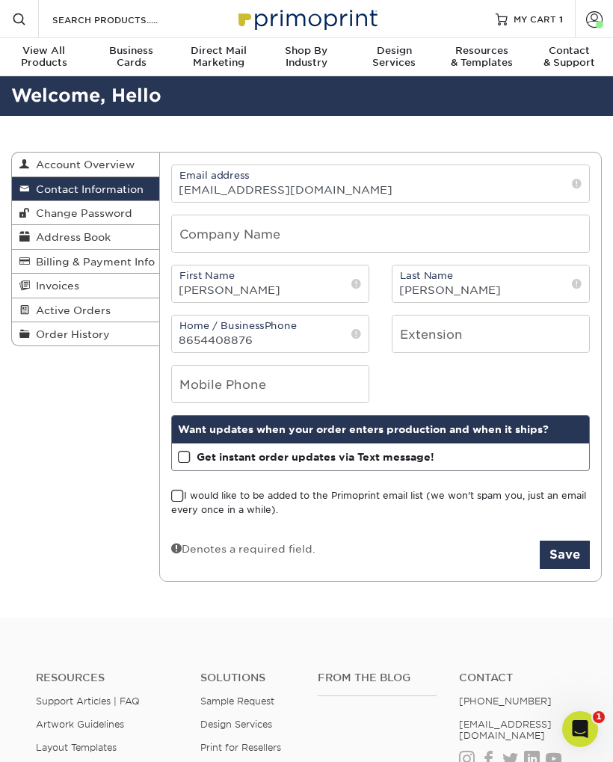
click at [188, 458] on span at bounding box center [184, 457] width 13 height 14
click at [0, 0] on input "Get instant order updates via Text message!" at bounding box center [0, 0] width 0 height 0
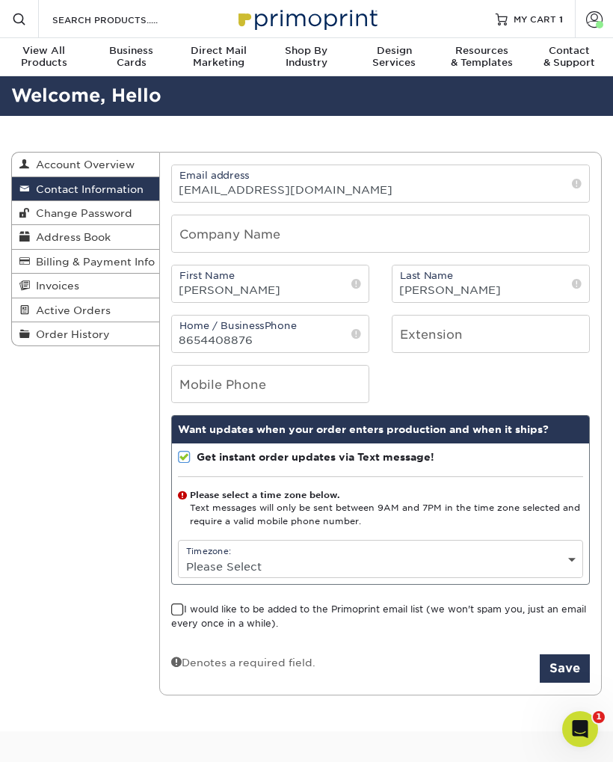
click at [572, 562] on select "Please Select (GMT -12:00) Eniwetok, Kwajalein (GMT -11:00) Midway Island, Samo…" at bounding box center [381, 567] width 405 height 22
select select "-5.0"
click at [564, 662] on button "Save" at bounding box center [565, 668] width 50 height 28
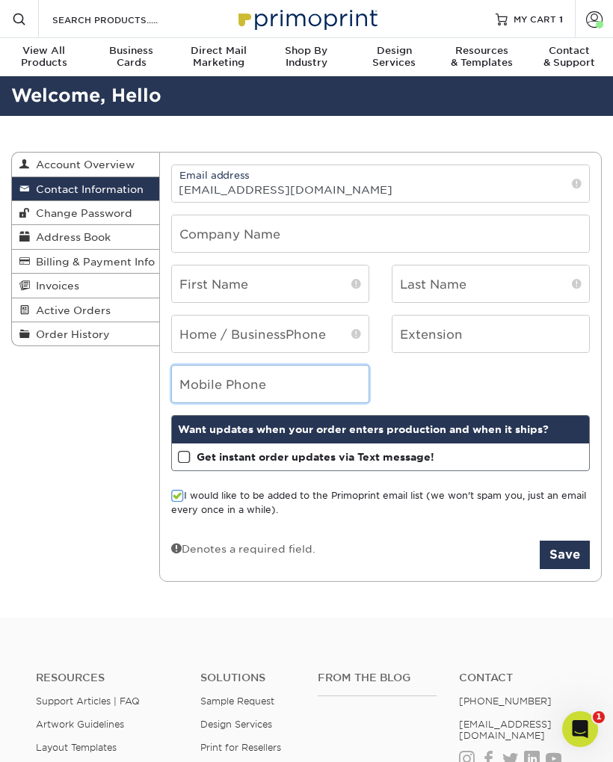
click at [242, 402] on input "tel" at bounding box center [270, 384] width 197 height 37
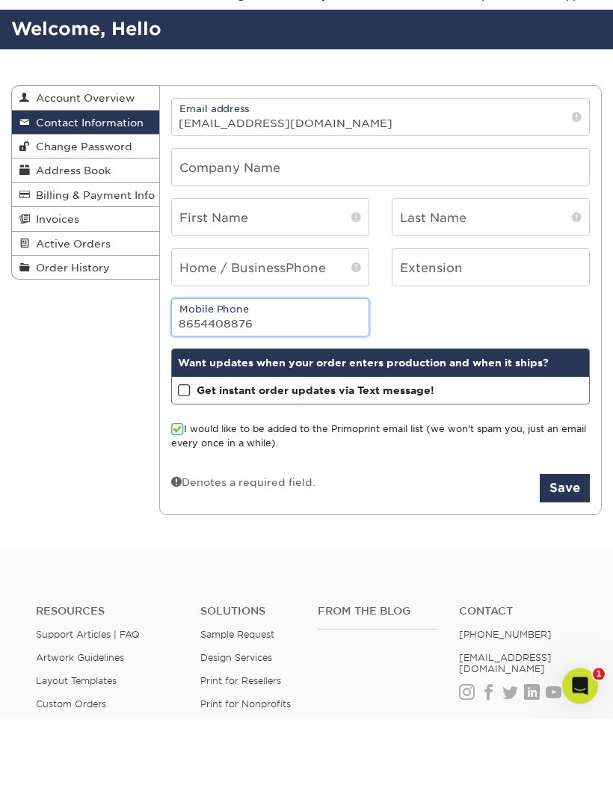
type input "8654408876"
click at [571, 541] on button "Save" at bounding box center [565, 555] width 50 height 28
